Goal: Obtain resource: Download file/media

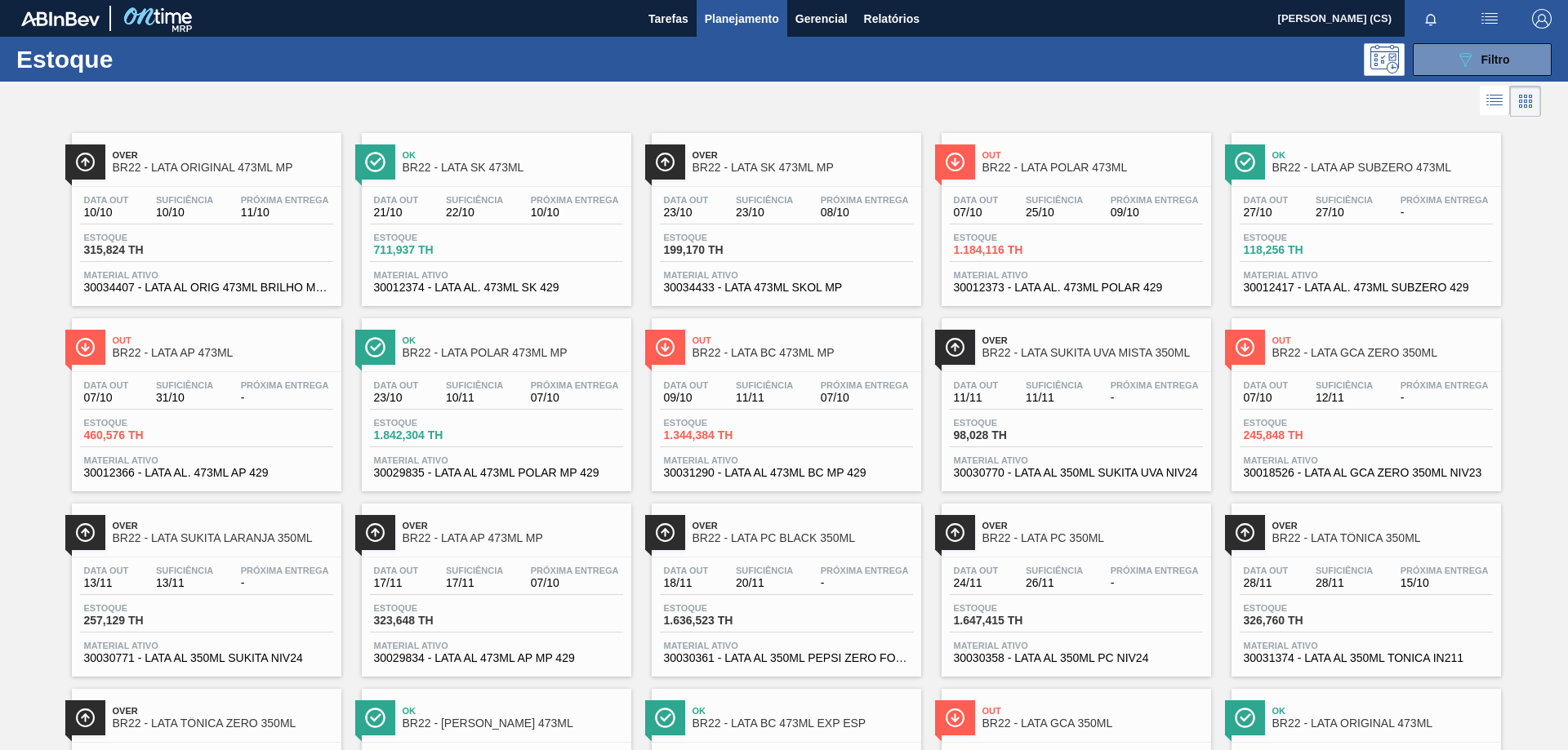
click at [740, 24] on span "Planejamento" at bounding box center [742, 19] width 75 height 20
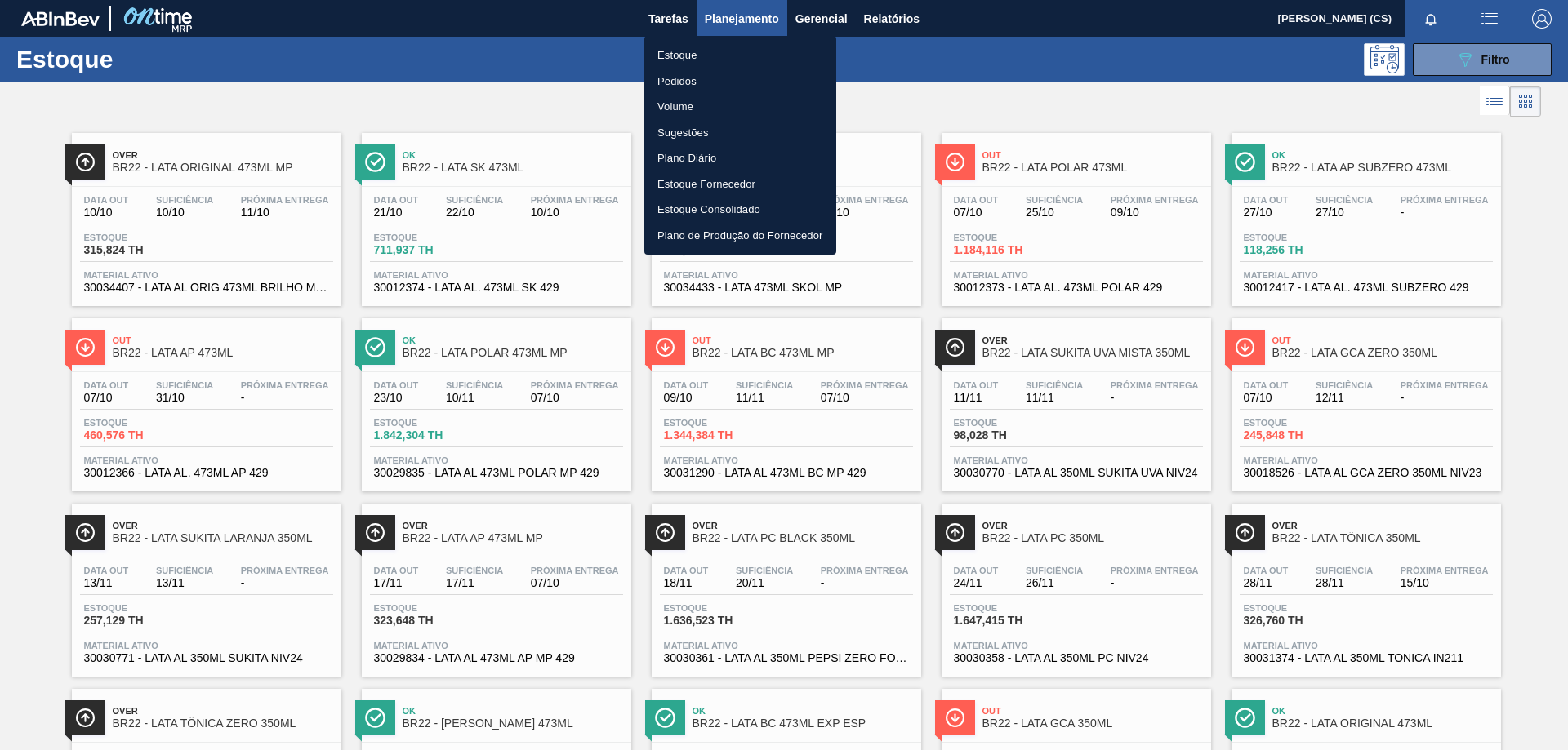
click at [886, 19] on div at bounding box center [784, 375] width 1568 height 750
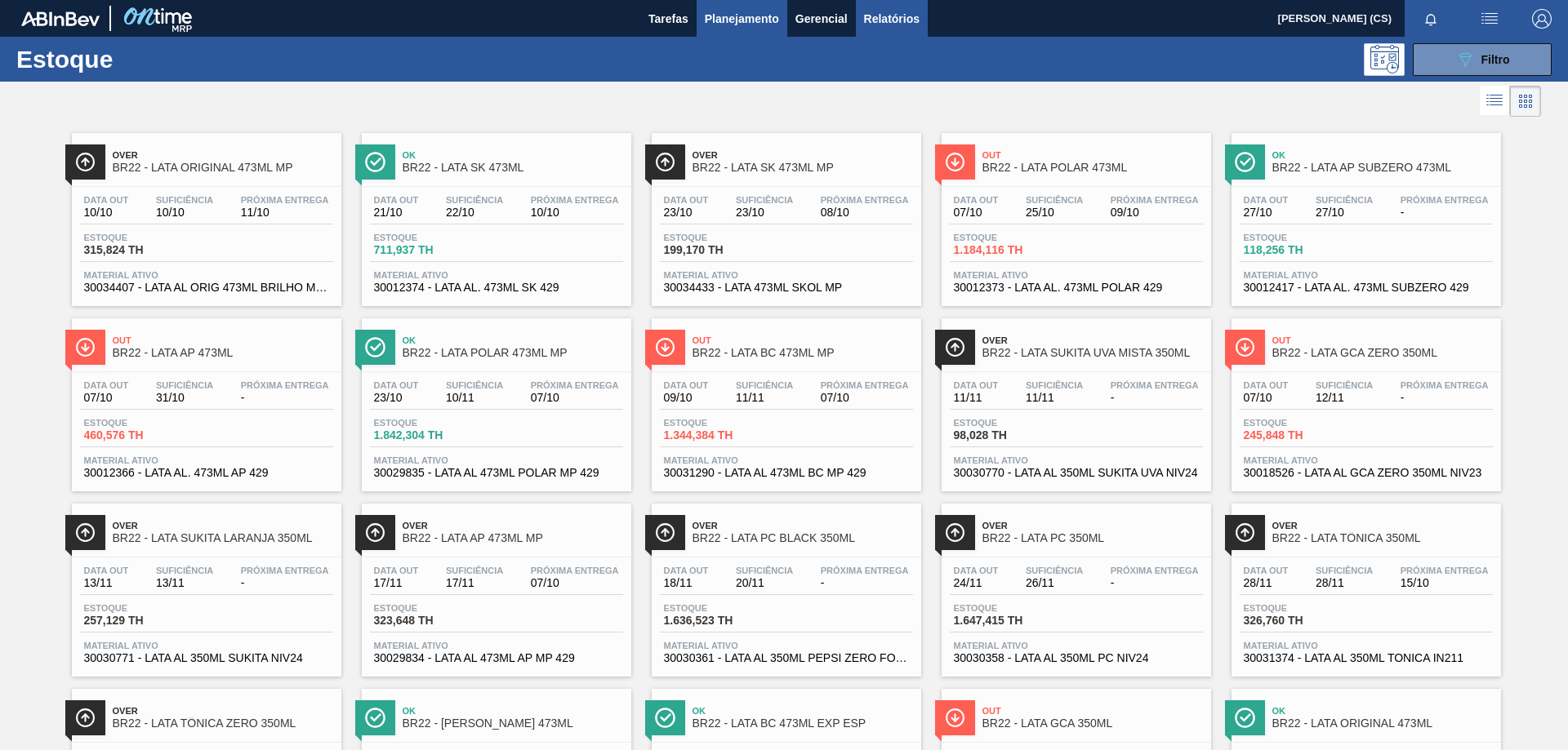
click at [907, 12] on span "Relatórios" at bounding box center [891, 19] width 55 height 20
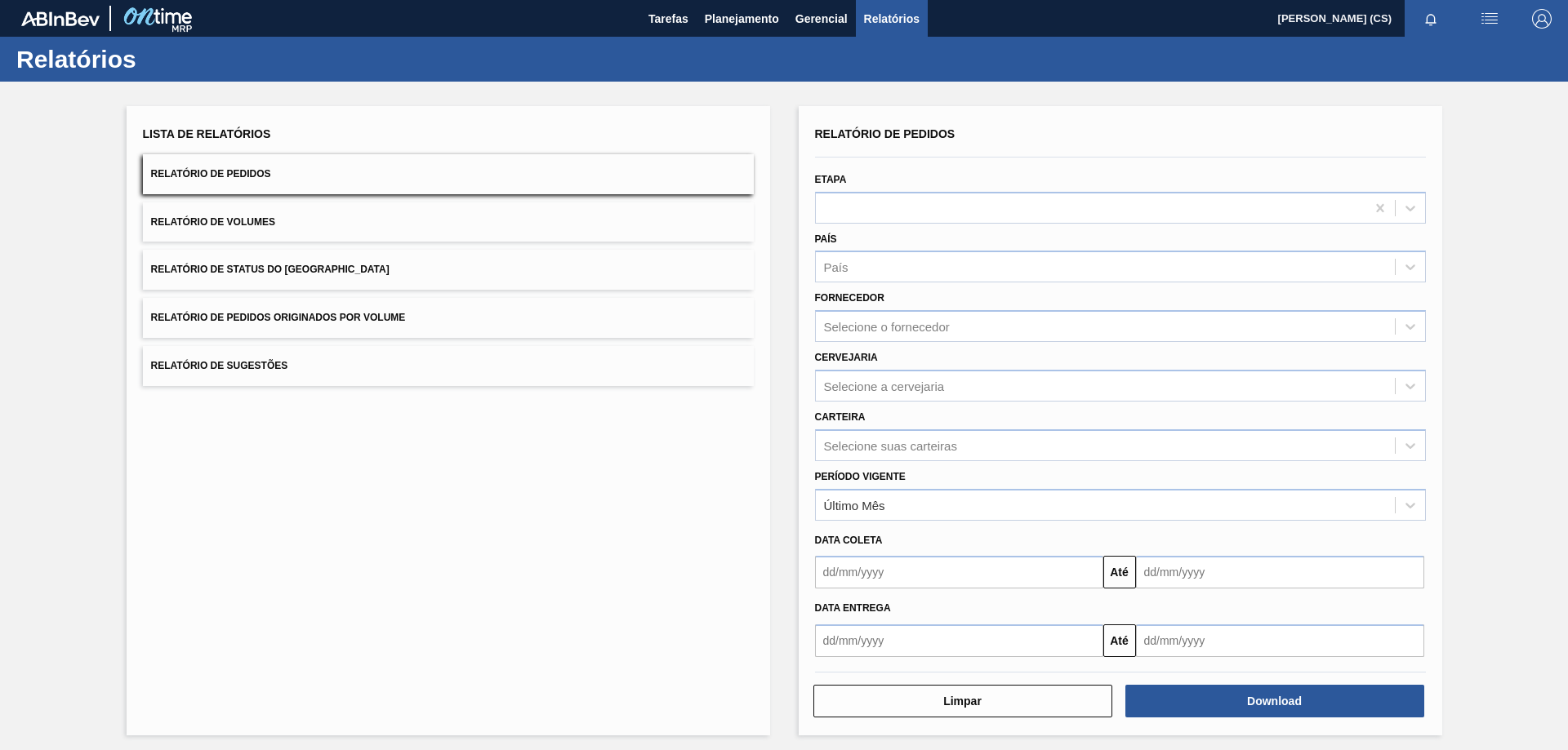
click at [864, 344] on div "Cervejaria Selecione a cervejaria" at bounding box center [1120, 372] width 624 height 59
click at [865, 320] on div "Selecione o fornecedor" at bounding box center [887, 327] width 126 height 14
click at [915, 332] on div "Selecione o fornecedor" at bounding box center [887, 327] width 126 height 14
click at [866, 386] on div "Selecione a cervejaria" at bounding box center [884, 386] width 120 height 14
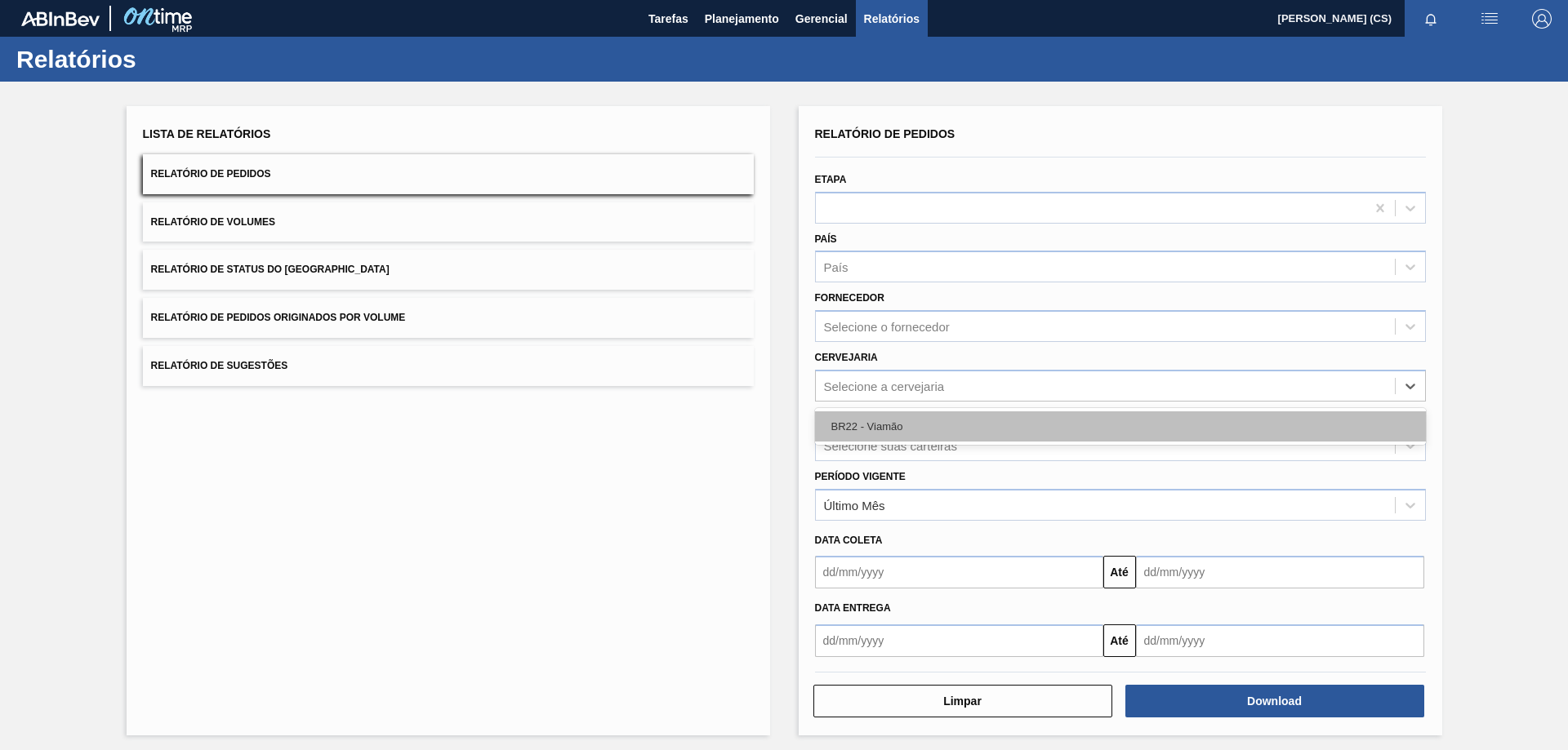
click at [865, 423] on div "BR22 - Viamão" at bounding box center [1120, 427] width 611 height 31
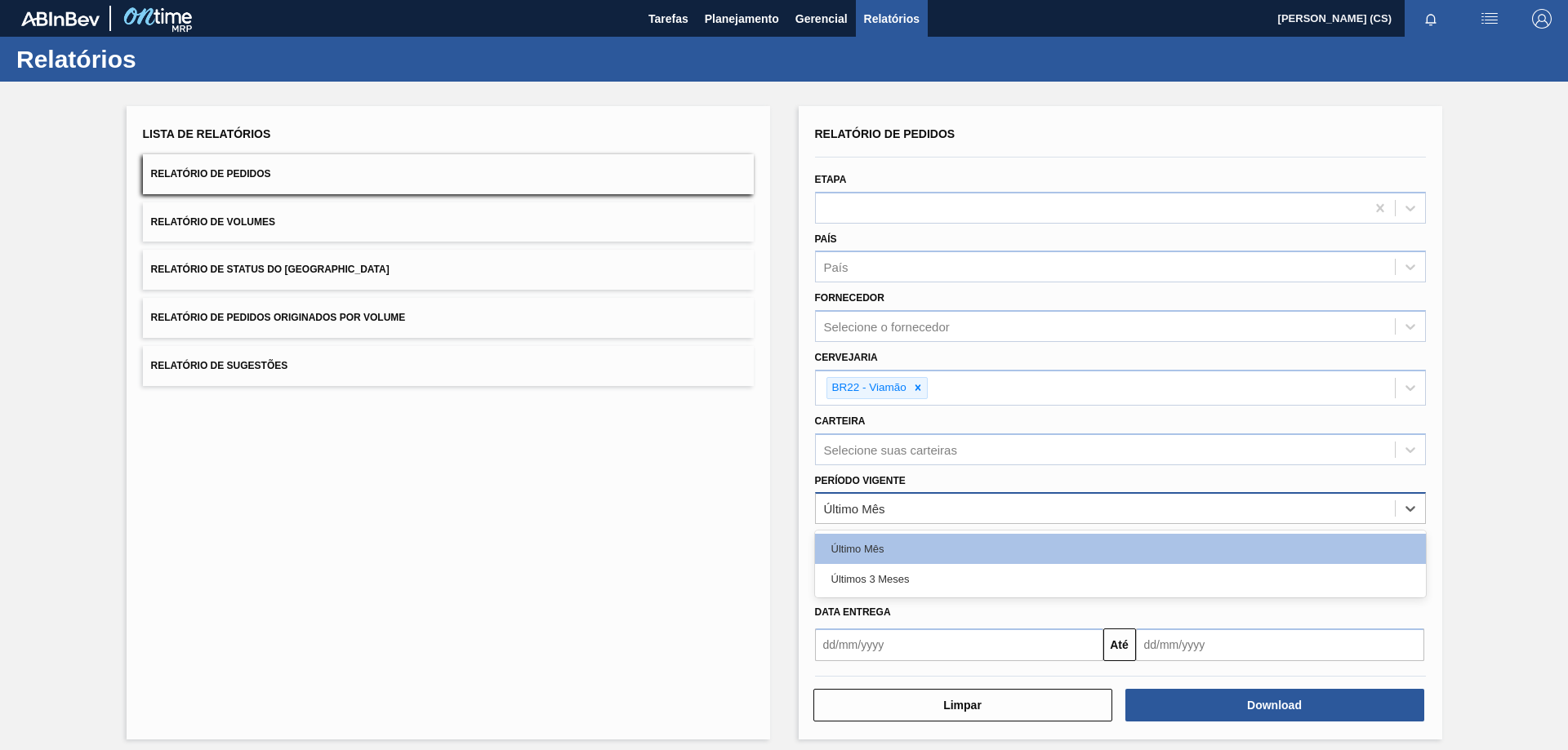
click at [860, 514] on div "Último Mês" at bounding box center [854, 509] width 61 height 14
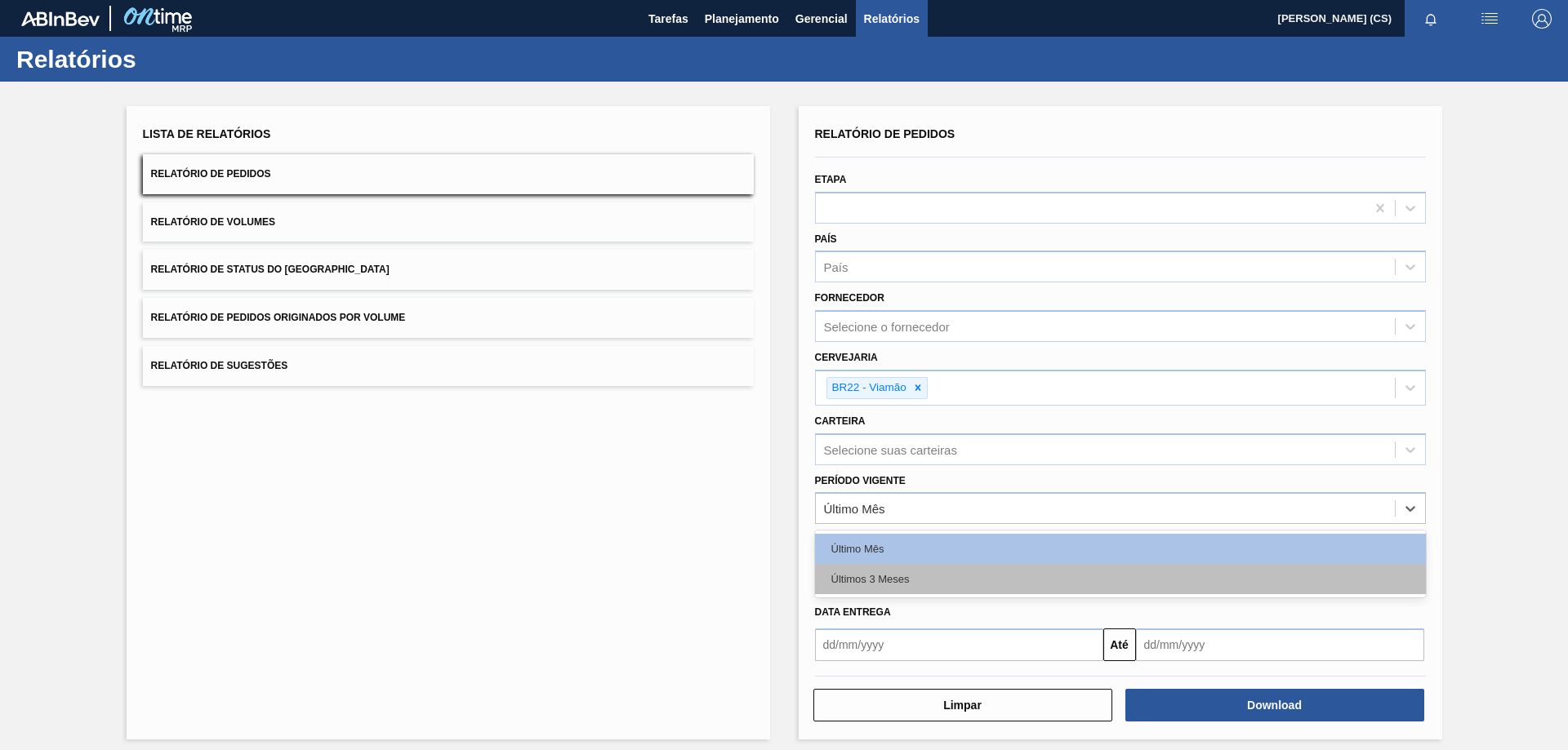
click at [857, 569] on div "Últimos 3 Meses" at bounding box center [1120, 579] width 611 height 31
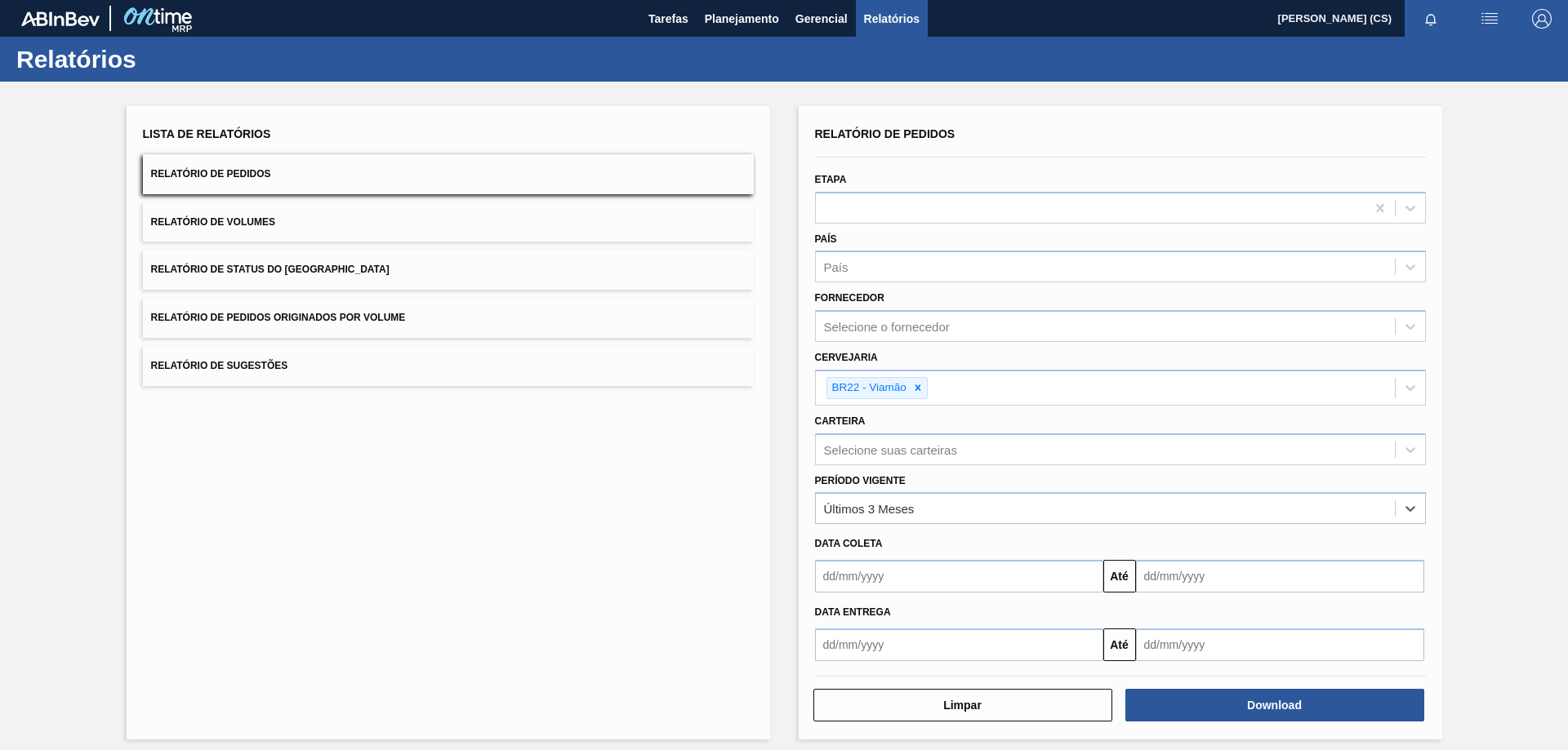
click at [838, 640] on input "text" at bounding box center [959, 645] width 288 height 32
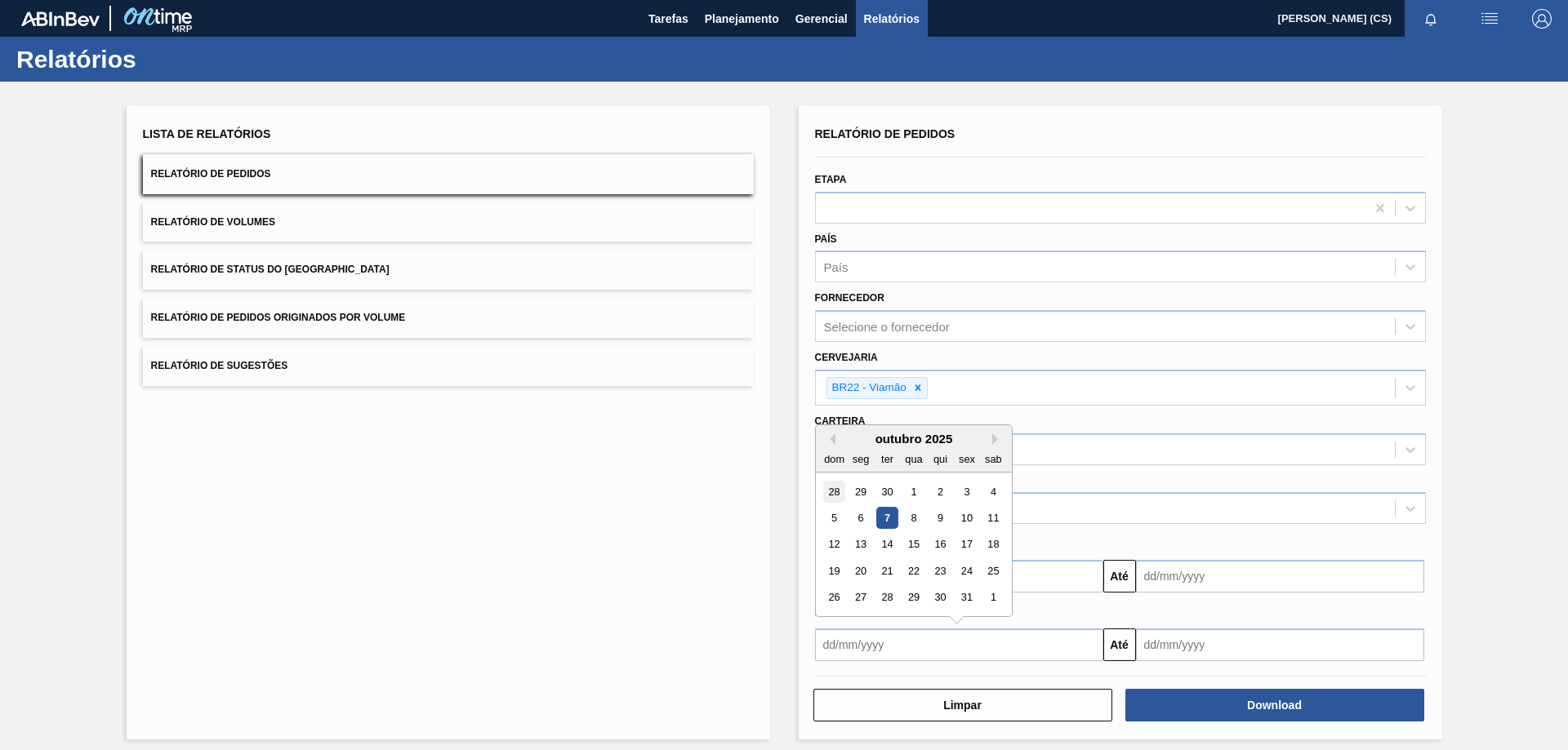
click at [834, 493] on div "28" at bounding box center [834, 492] width 22 height 22
type input "[DATE]"
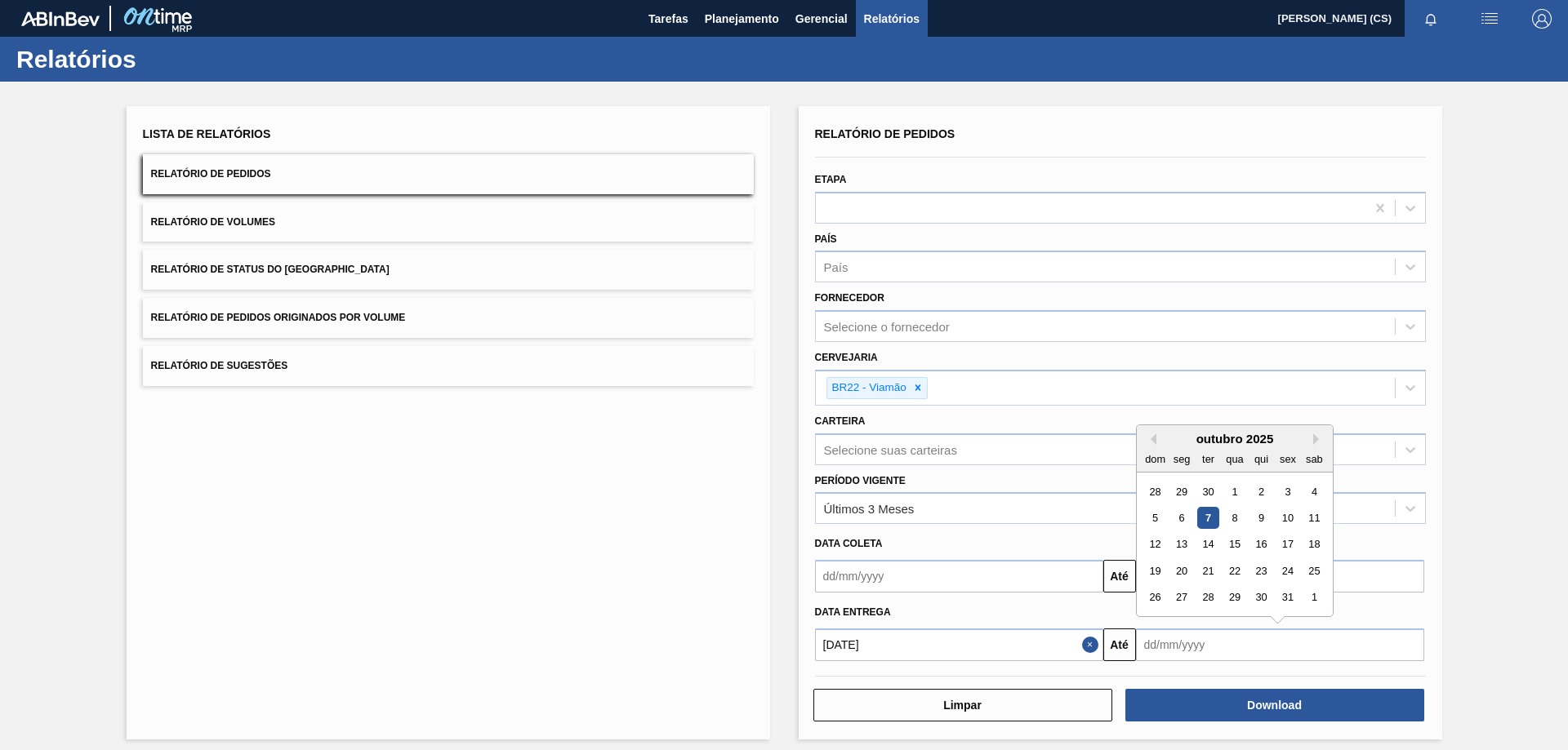
click at [1246, 652] on input "text" at bounding box center [1280, 645] width 288 height 32
click at [1310, 603] on div "1" at bounding box center [1313, 598] width 22 height 22
type input "[DATE]"
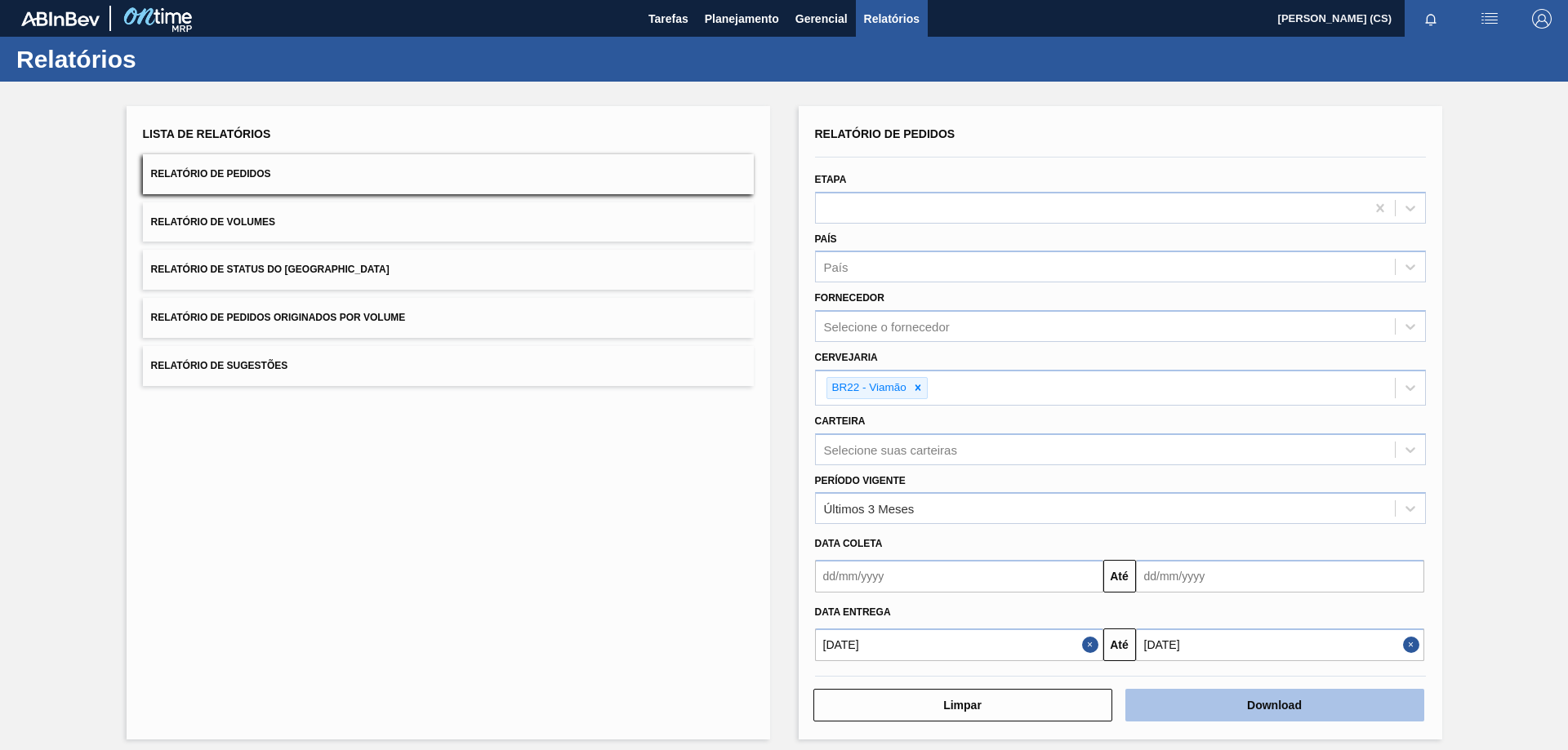
click at [1246, 707] on button "Download" at bounding box center [1274, 705] width 299 height 32
